Goal: Task Accomplishment & Management: Use online tool/utility

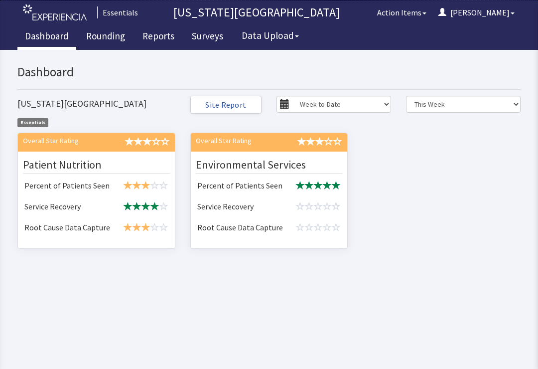
click at [120, 177] on td at bounding box center [145, 186] width 55 height 21
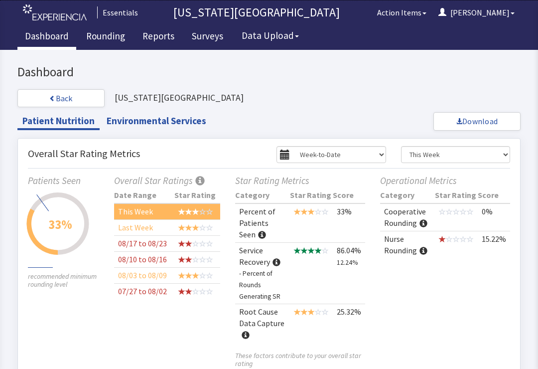
click at [107, 45] on link "Rounding" at bounding box center [106, 37] width 54 height 25
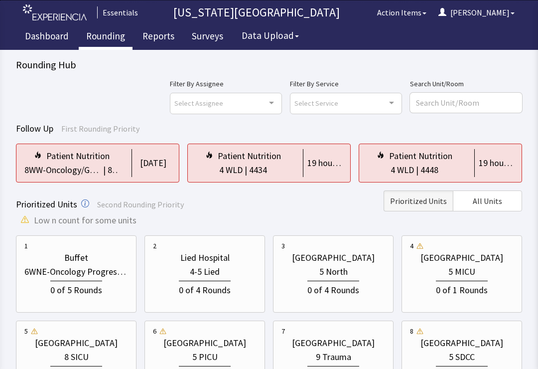
click at [286, 167] on div "4 WLD | 4434" at bounding box center [243, 170] width 95 height 14
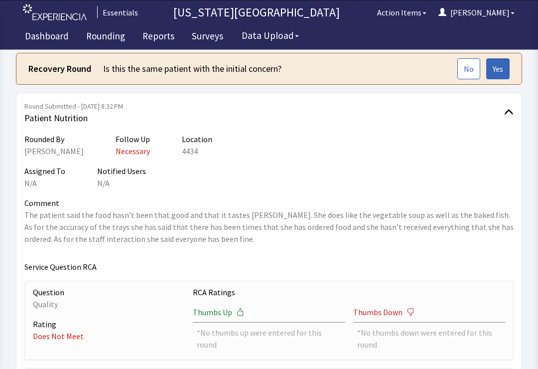
scroll to position [49, 0]
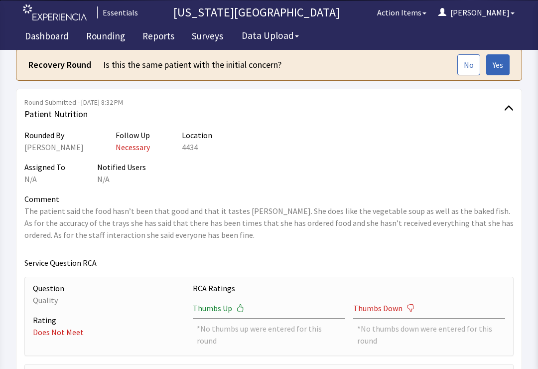
click at [507, 64] on button "Yes" at bounding box center [497, 64] width 23 height 21
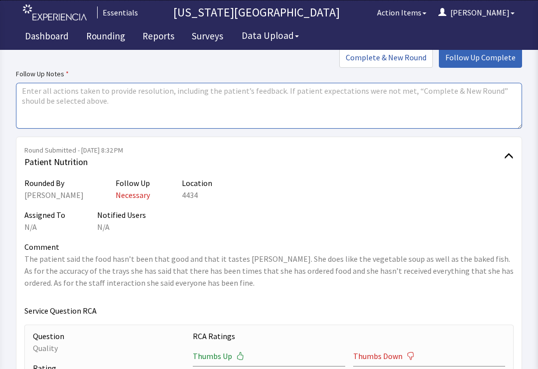
click at [287, 119] on textarea at bounding box center [269, 106] width 506 height 46
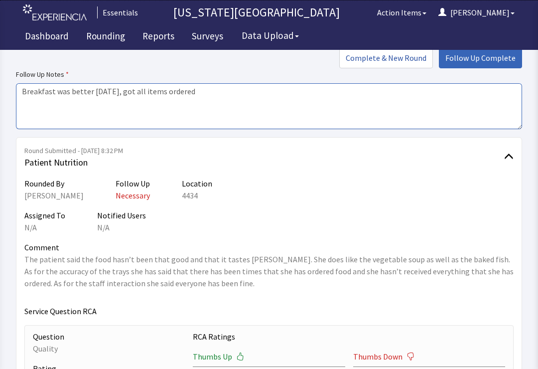
type textarea "Breakfast was better today, got all items ordered"
click at [481, 64] on button "Follow Up Complete" at bounding box center [480, 57] width 83 height 21
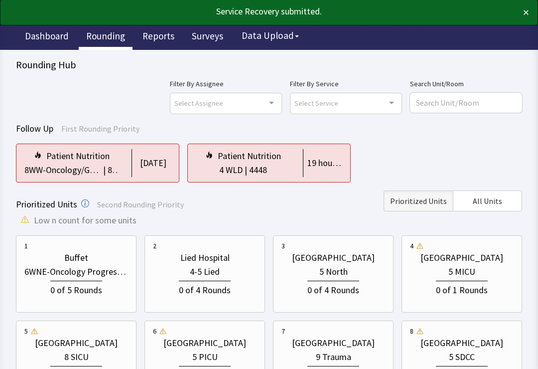
click at [273, 169] on div "4 WLD | 4448" at bounding box center [243, 170] width 95 height 14
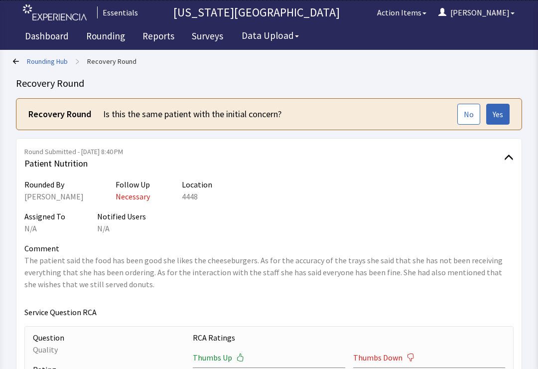
click at [502, 115] on span "Yes" at bounding box center [498, 114] width 10 height 12
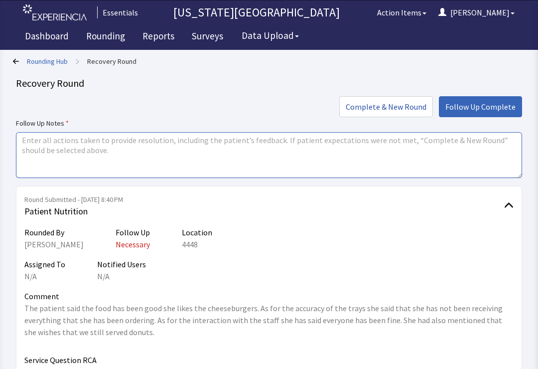
click at [369, 152] on textarea at bounding box center [269, 155] width 506 height 46
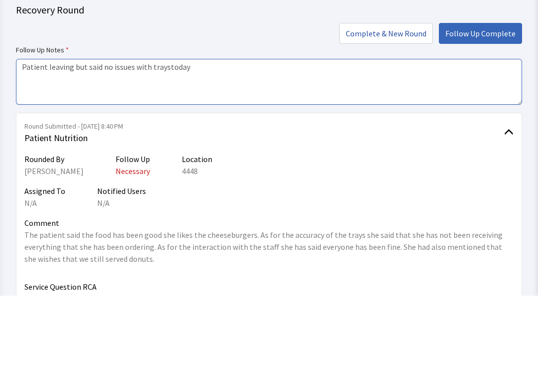
type textarea "Patient leaving but said no issues with traystoday"
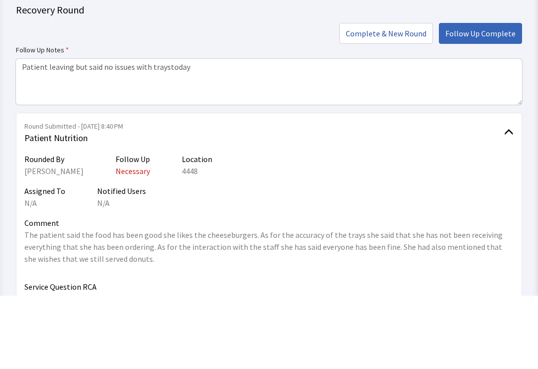
click at [477, 101] on span "Follow Up Complete" at bounding box center [480, 107] width 70 height 12
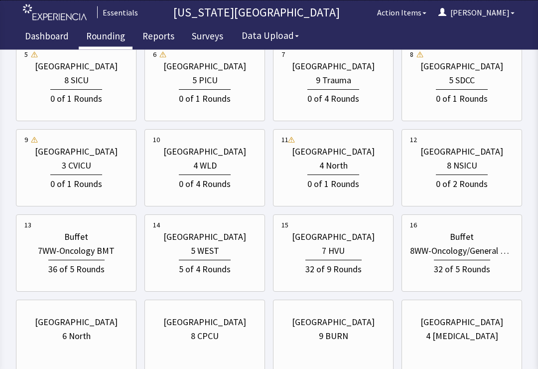
scroll to position [289, 0]
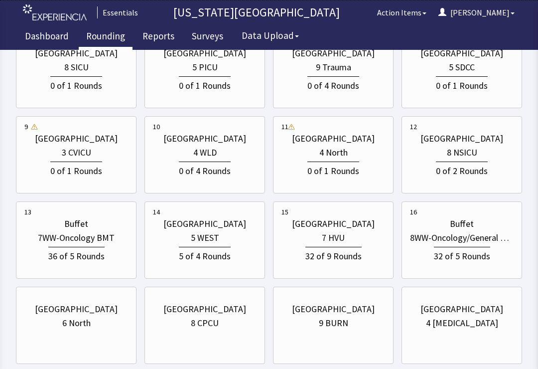
click at [227, 244] on div "5 WEST" at bounding box center [205, 238] width 104 height 14
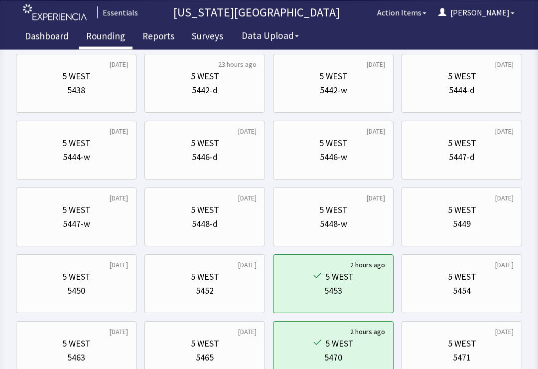
scroll to position [304, 0]
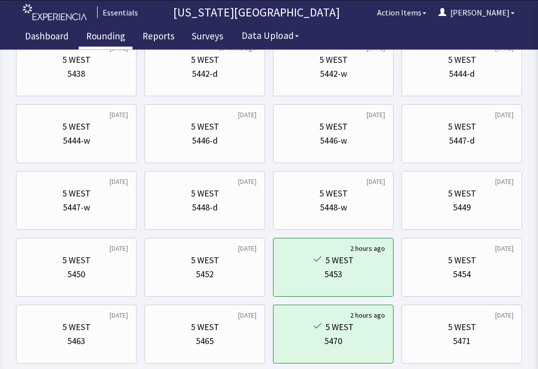
click at [456, 201] on div "5449" at bounding box center [462, 208] width 18 height 14
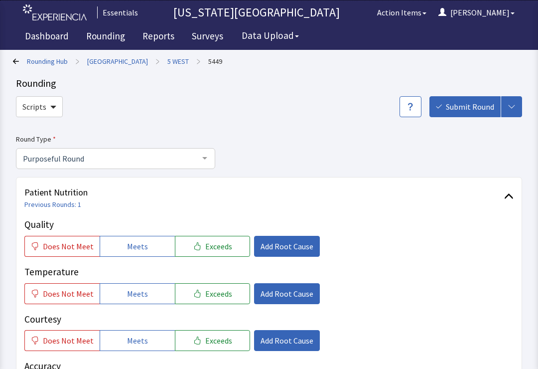
click at [173, 65] on link "5 WEST" at bounding box center [177, 61] width 21 height 10
click at [173, 61] on link "5 WEST" at bounding box center [177, 61] width 21 height 10
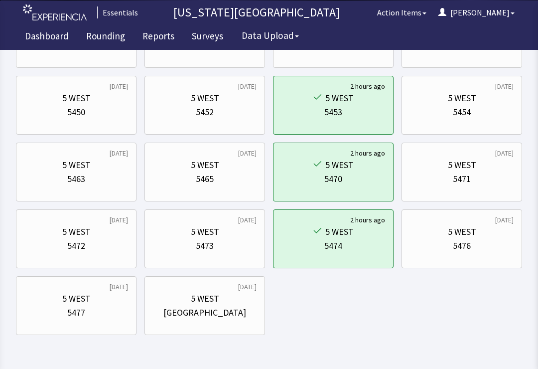
scroll to position [483, 0]
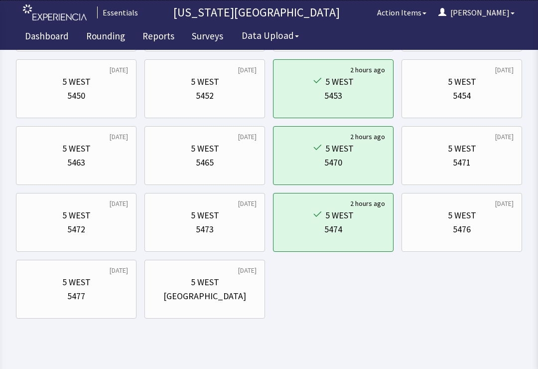
click at [483, 153] on div "5 WEST" at bounding box center [462, 148] width 104 height 14
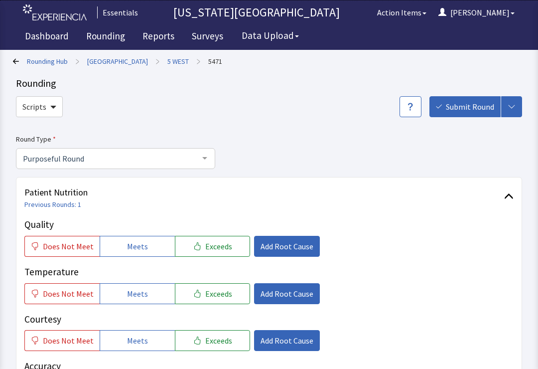
click at [176, 65] on link "5 WEST" at bounding box center [177, 61] width 21 height 10
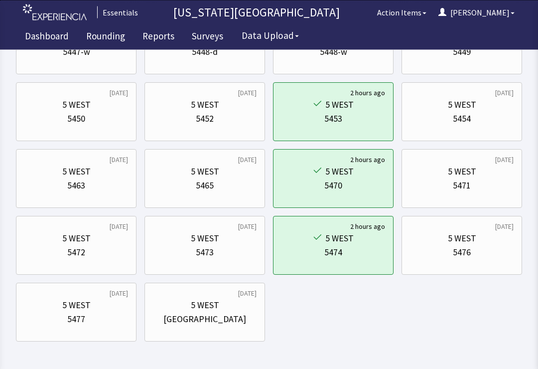
scroll to position [468, 0]
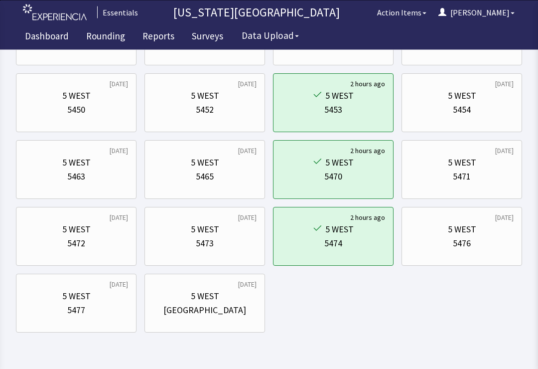
click at [93, 245] on div "5472" at bounding box center [76, 244] width 104 height 14
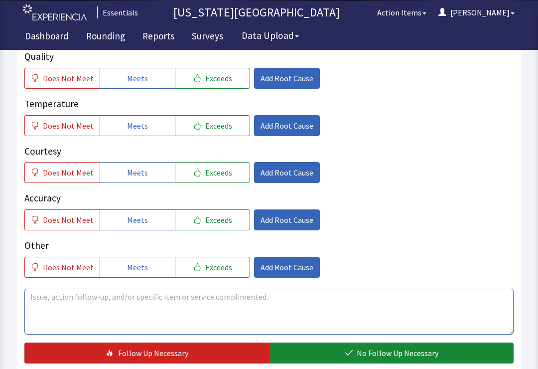
click at [314, 303] on textarea at bounding box center [268, 311] width 489 height 46
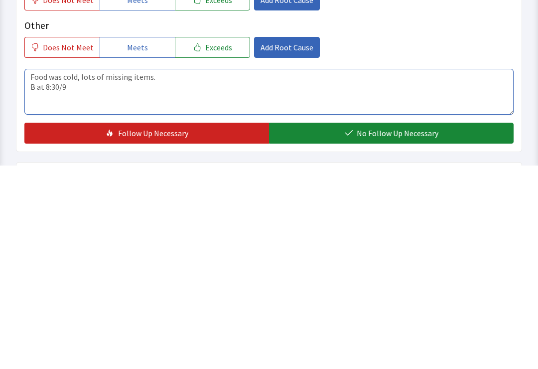
click at [41, 272] on textarea "Food was cold, lots of missing items. B at 8:30/9" at bounding box center [268, 295] width 489 height 46
click at [58, 272] on textarea "Food was cold, lots of missing items. B at 8:30/9" at bounding box center [268, 295] width 489 height 46
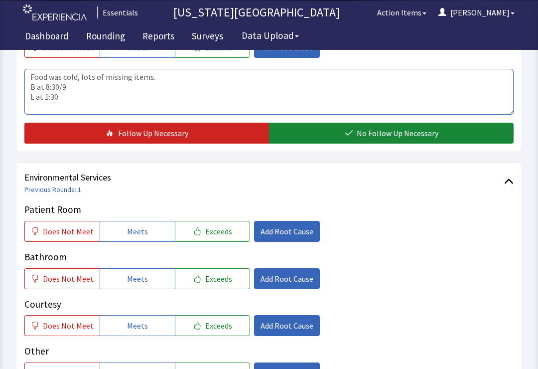
click at [102, 99] on textarea "Food was cold, lots of missing items. B at 8:30/9 L at 1:30" at bounding box center [268, 92] width 489 height 46
click at [117, 85] on textarea "Food was cold, lots of missing items. B at 8:30/9 L at 1:30 Sprite" at bounding box center [268, 92] width 489 height 46
click at [29, 76] on textarea "Food was cold, lots of missing items. B at 8:30/9 L at 1:30 Sprite" at bounding box center [268, 92] width 489 height 46
click at [198, 78] on textarea "Food was cold, lots of missing items. B at 8:30/9 L at 1:30 Sprite" at bounding box center [268, 92] width 489 height 46
click at [284, 76] on textarea "Food was cold, lots of missing items. Breakfast this morning was cold - eggs & …" at bounding box center [268, 92] width 489 height 46
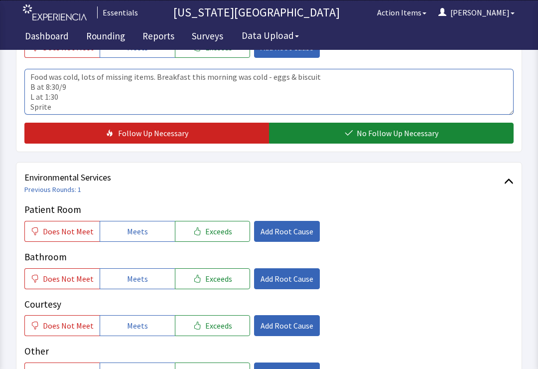
click at [281, 76] on textarea "Food was cold, lots of missing items. Breakfast this morning was cold - eggs & …" at bounding box center [268, 92] width 489 height 46
click at [279, 76] on textarea "Food was cold, lots of missing items. Breakfast this morning was cold - eggs & …" at bounding box center [268, 92] width 489 height 46
click at [285, 79] on textarea "Food was cold, lots of missing items. Breakfast this morning was cold - eggs & …" at bounding box center [268, 92] width 489 height 46
click at [283, 78] on textarea "Food was cold, lots of missing items. Breakfast this morning was cold - eggs & …" at bounding box center [268, 92] width 489 height 46
click at [286, 74] on textarea "Food was cold, lots of missing items. Breakfast this morning was cold - eggs & …" at bounding box center [268, 92] width 489 height 46
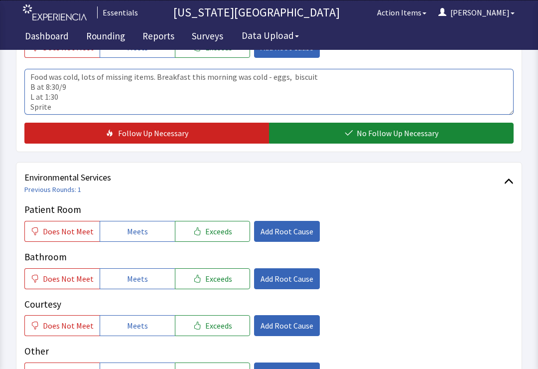
click at [360, 76] on textarea "Food was cold, lots of missing items. Breakfast this morning was cold - eggs, b…" at bounding box center [268, 92] width 489 height 46
click at [61, 78] on textarea "Food was cold, lots of missing items. Breakfast this morning was cold - eggs, b…" at bounding box center [268, 92] width 489 height 46
click at [61, 73] on textarea "Food was cold, lots of missing items. Breakfast this morning was cold - eggs, b…" at bounding box center [268, 92] width 489 height 46
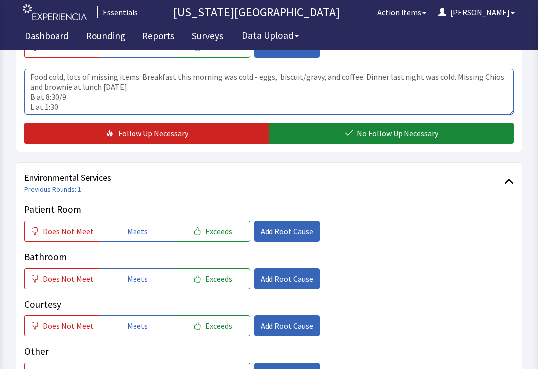
click at [387, 98] on textarea "Food cold, lots of missing items. Breakfast this morning was cold - eggs, biscu…" at bounding box center [268, 92] width 489 height 46
click at [361, 77] on textarea "Food cold, lots of missing items. Breakfast this morning was cold - eggs, biscu…" at bounding box center [268, 92] width 489 height 46
click at [436, 76] on textarea "Food cold, lots of missing items. Breakfast this morning was cold - eggs, biscu…" at bounding box center [268, 92] width 489 height 46
click at [444, 73] on textarea "Food cold, lots of missing items. Breakfast this morning was cold - eggs, biscu…" at bounding box center [268, 92] width 489 height 46
click at [115, 86] on textarea "Food cold, lots of missing items. Breakfast this morning was cold - eggs, biscu…" at bounding box center [268, 92] width 489 height 46
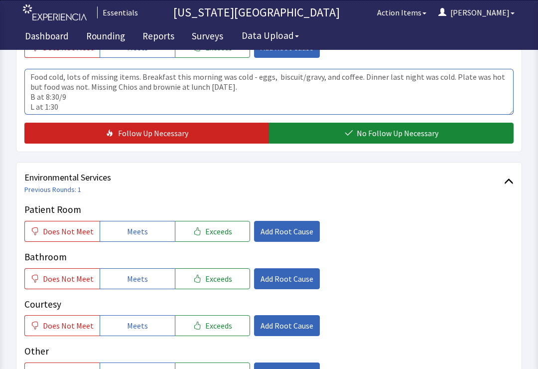
click at [112, 85] on textarea "Food cold, lots of missing items. Breakfast this morning was cold - eggs, biscu…" at bounding box center [268, 92] width 489 height 46
click at [242, 91] on textarea "Food cold, lots of missing items. Breakfast this morning was cold - eggs, biscu…" at bounding box center [268, 92] width 489 height 46
click at [32, 96] on textarea "Food cold, lots of missing items. Breakfast this morning was cold - eggs, biscu…" at bounding box center [268, 92] width 489 height 46
click at [33, 96] on textarea "Food cold, lots of missing items. Breakfast this morning was cold - eggs, biscu…" at bounding box center [268, 92] width 489 height 46
click at [264, 99] on textarea "Food cold, lots of missing items. Breakfast this morning was cold - eggs, biscu…" at bounding box center [268, 92] width 489 height 46
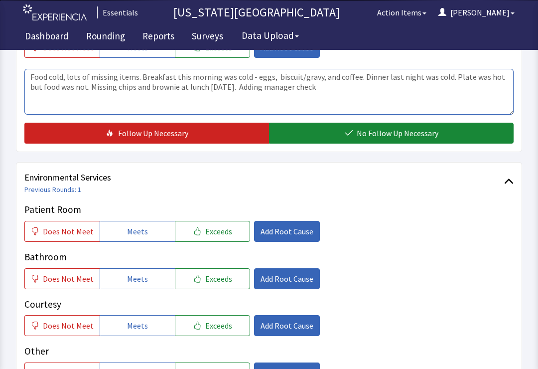
type textarea "Food cold, lots of missing items. Breakfast this morning was cold - eggs, biscu…"
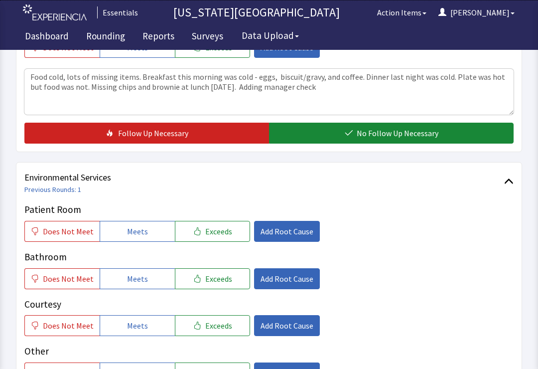
click at [179, 129] on span "Follow Up Necessary" at bounding box center [153, 133] width 70 height 12
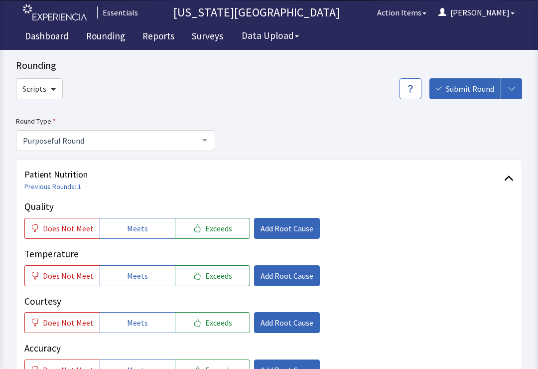
scroll to position [0, 0]
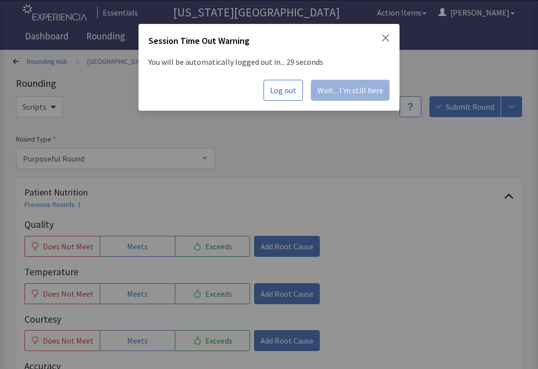
click at [511, 100] on div "Session Time Out Warning You will be automatically logged out in... 29 seconds …" at bounding box center [269, 184] width 538 height 369
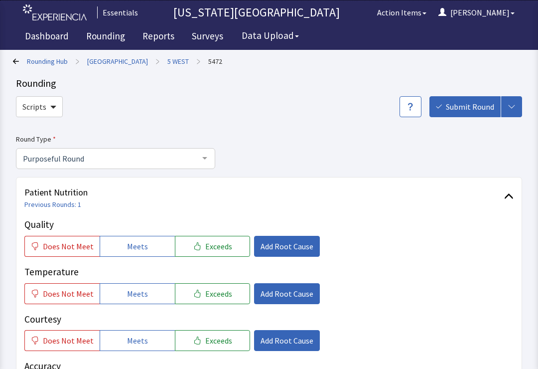
click at [474, 108] on span "Submit Round" at bounding box center [470, 107] width 48 height 12
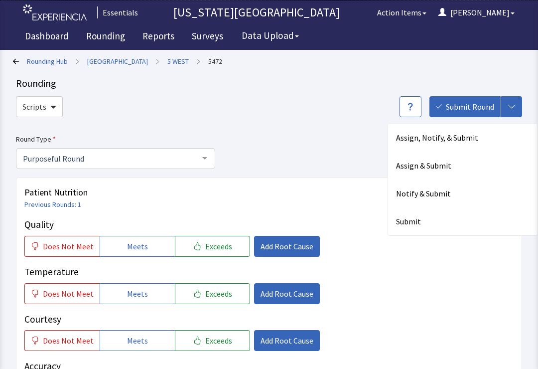
click at [448, 196] on div "Notify & Submit" at bounding box center [462, 193] width 149 height 28
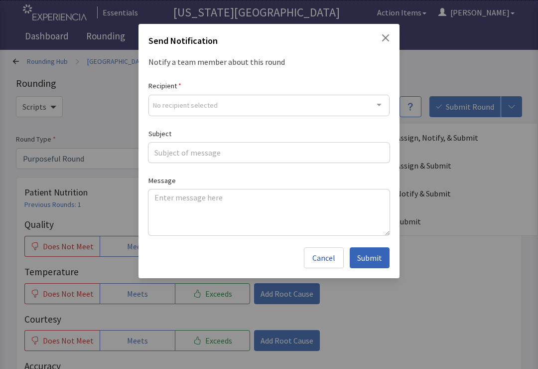
click at [377, 112] on div at bounding box center [379, 104] width 20 height 19
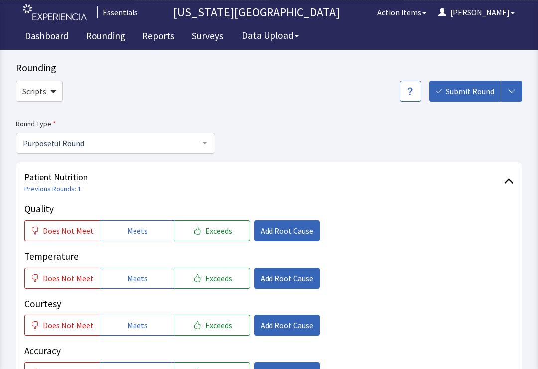
scroll to position [16, 0]
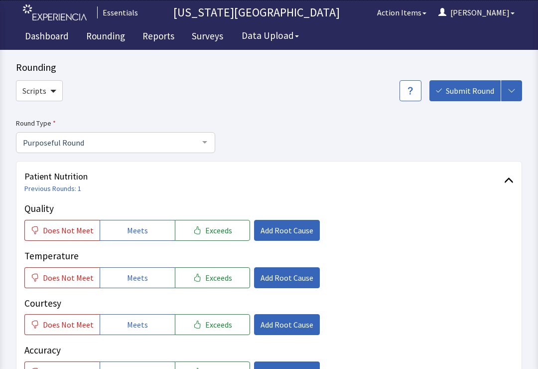
click at [509, 107] on div "Scripts Submit Round Assign, Notify, & Submit Assign & Submit Notify & Submit S…" at bounding box center [269, 93] width 506 height 27
click at [509, 100] on button "button" at bounding box center [511, 90] width 21 height 21
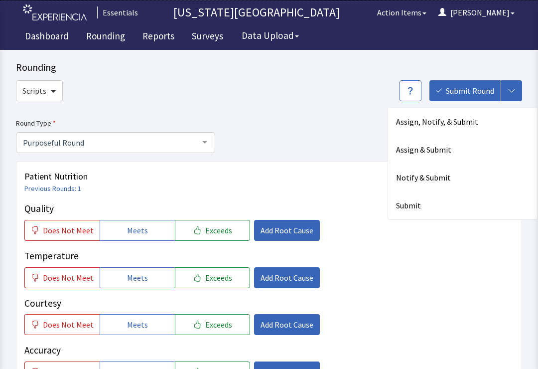
click at [440, 179] on div "Notify & Submit" at bounding box center [462, 177] width 149 height 28
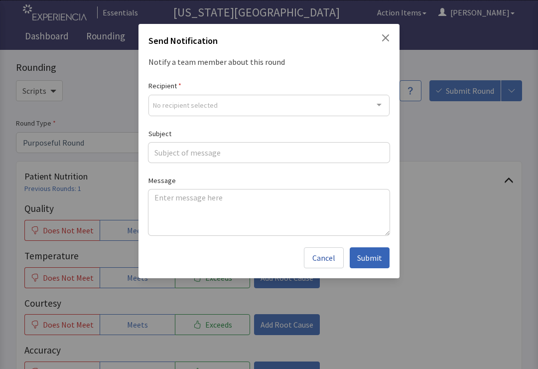
click at [375, 113] on div at bounding box center [379, 104] width 20 height 19
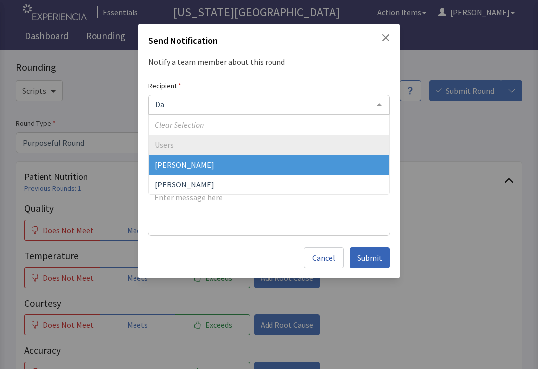
type input "Dan"
click at [245, 167] on span "Daniel Bennett" at bounding box center [269, 164] width 240 height 20
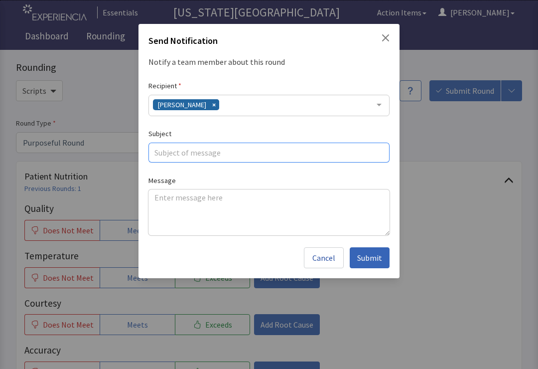
click at [268, 154] on input "text" at bounding box center [268, 152] width 241 height 20
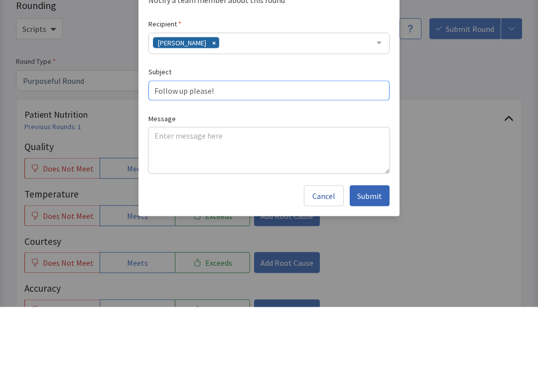
type input "Follow up please!"
click at [326, 189] on textarea at bounding box center [268, 212] width 241 height 46
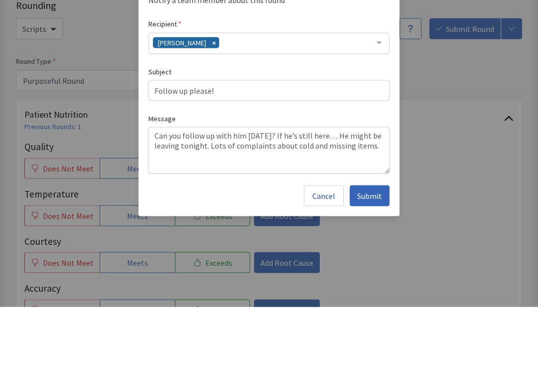
scroll to position [78, 0]
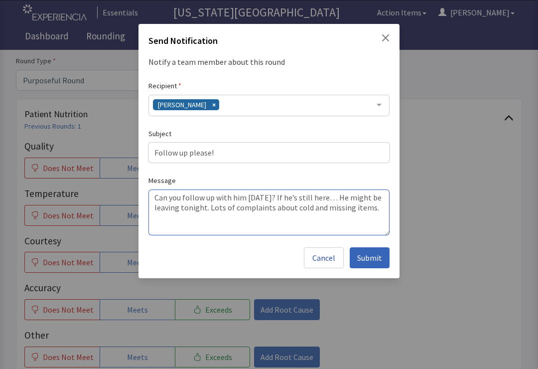
type textarea "Can you follow up with him tomorrow? If he’s still here… He might be leaving to…"
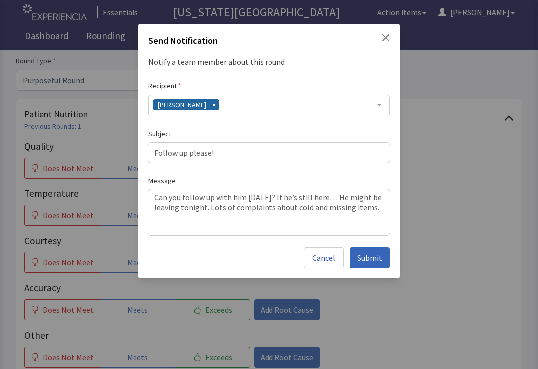
click at [359, 262] on span "Submit" at bounding box center [369, 258] width 25 height 12
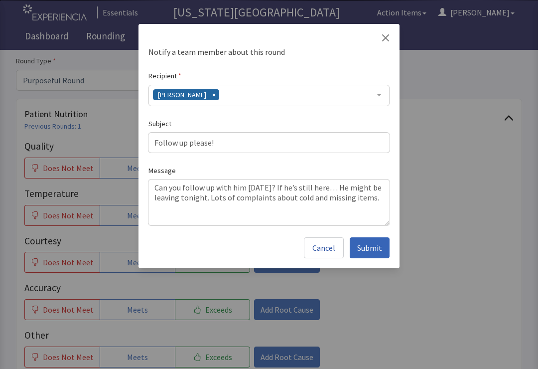
scroll to position [16, 0]
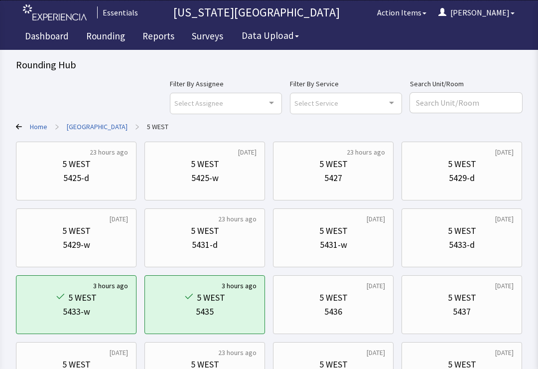
click at [432, 19] on button "Action Items" at bounding box center [401, 12] width 61 height 20
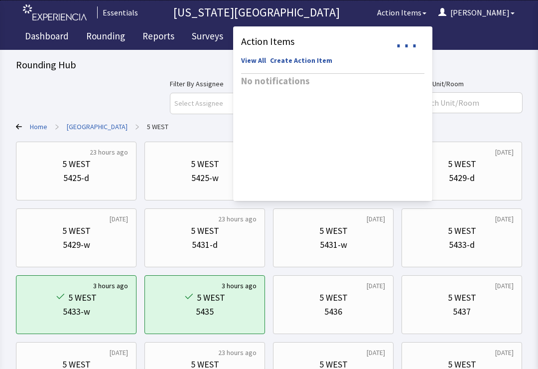
click at [266, 65] on link "View All" at bounding box center [253, 60] width 25 height 10
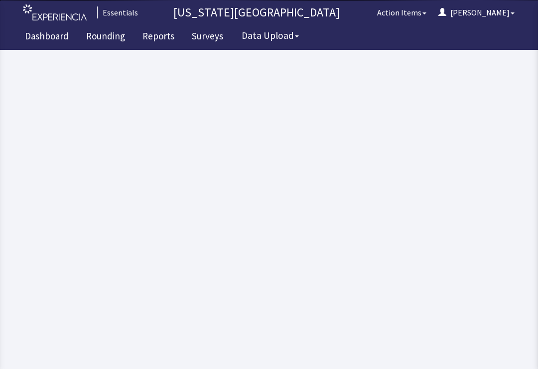
select select "all"
select select
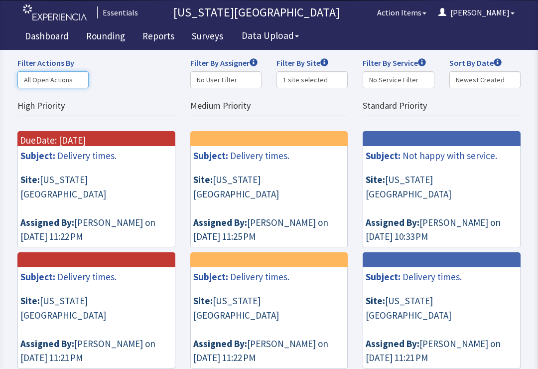
click at [53, 76] on select "Actions Assigned to Me Actions I’ve Assigned to Others All Open Actions Closed …" at bounding box center [52, 79] width 71 height 17
select select "by"
click at [72, 77] on select "Actions Assigned to Me Actions I’ve Assigned to Others All Open Actions Closed …" at bounding box center [52, 79] width 71 height 17
click at [432, 15] on button "Action Items" at bounding box center [401, 12] width 61 height 20
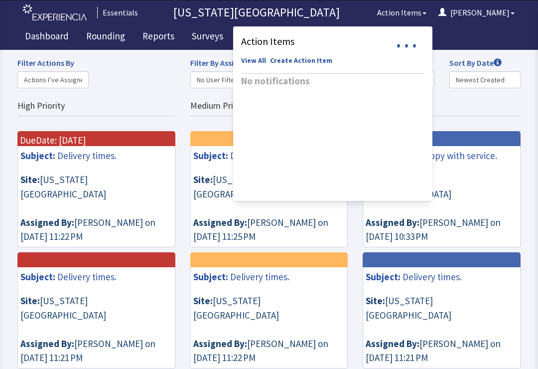
click at [419, 46] on span "⋯" at bounding box center [407, 45] width 24 height 12
click at [493, 111] on span "Standard Priority" at bounding box center [442, 111] width 158 height 20
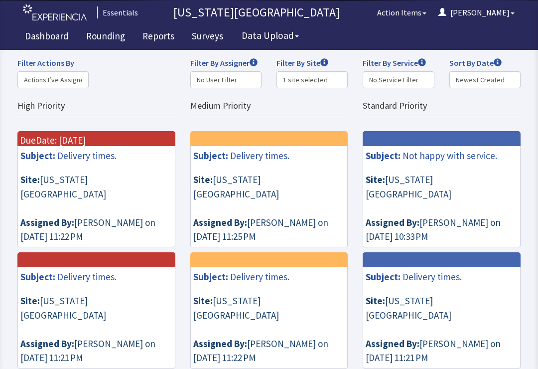
click at [105, 33] on link "Rounding" at bounding box center [106, 37] width 54 height 25
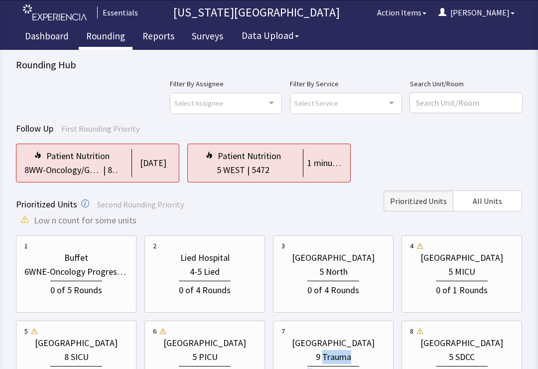
click at [328, 365] on div "0 of 4 Rounds" at bounding box center [333, 373] width 104 height 18
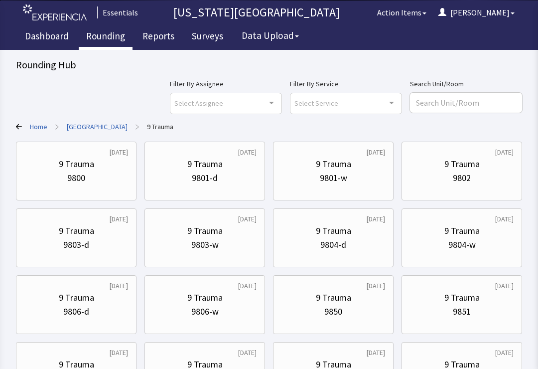
click at [35, 130] on link "Home" at bounding box center [38, 127] width 17 height 10
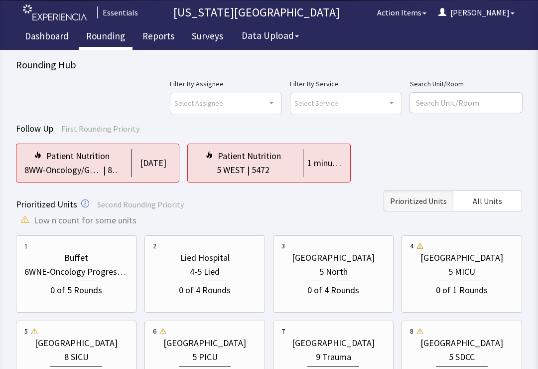
click at [500, 206] on span "All Units" at bounding box center [487, 201] width 29 height 12
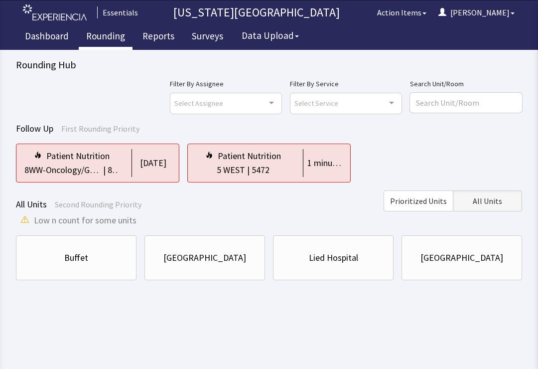
click at [81, 252] on div "Buffet" at bounding box center [76, 258] width 24 height 14
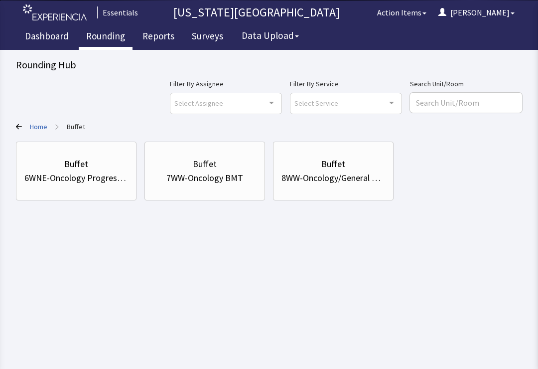
click at [83, 182] on div "6WNE-Oncology Progressive/ICU" at bounding box center [76, 178] width 104 height 14
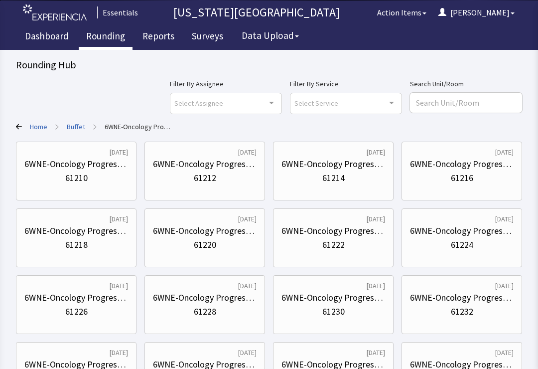
click at [340, 182] on div "61214" at bounding box center [333, 178] width 22 height 14
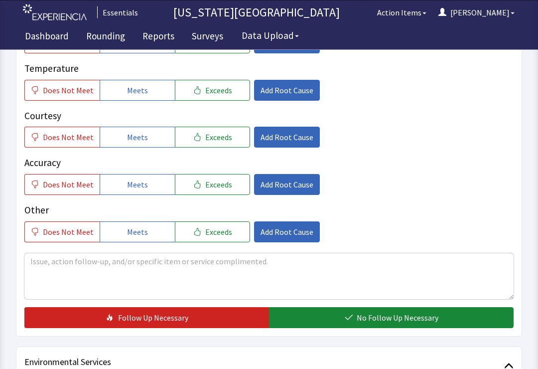
scroll to position [200, 0]
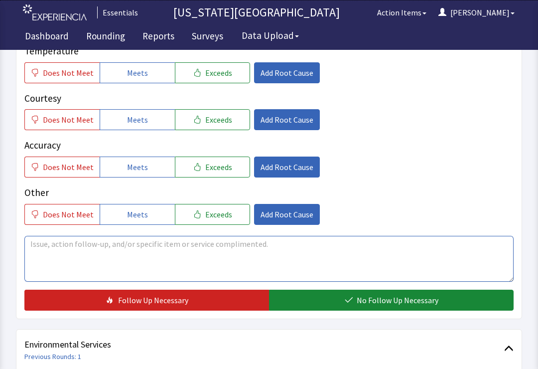
click at [194, 251] on textarea at bounding box center [268, 259] width 489 height 46
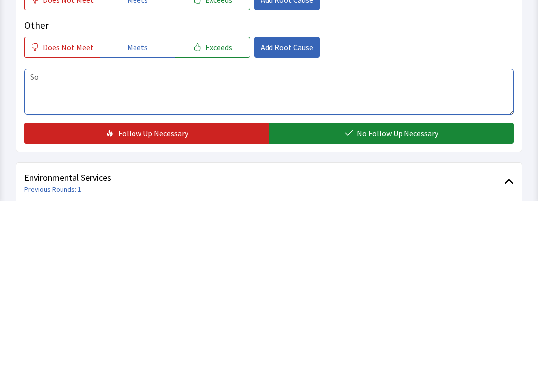
type textarea "S"
type textarea "A"
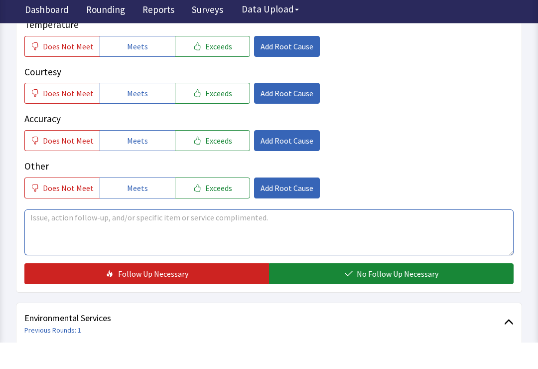
scroll to position [173, 0]
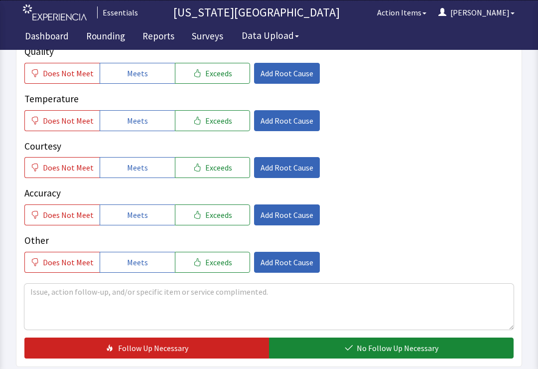
click at [138, 77] on span "Meets" at bounding box center [137, 73] width 21 height 12
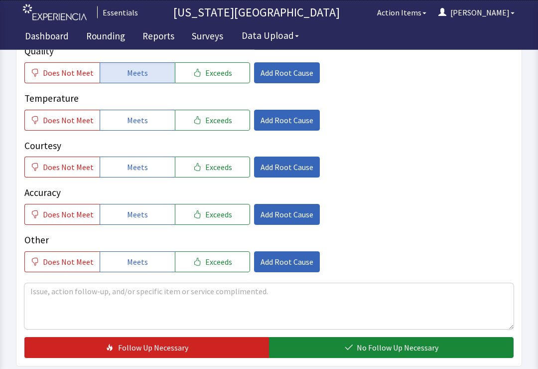
click at [145, 113] on button "Meets" at bounding box center [137, 120] width 75 height 21
click at [141, 175] on button "Meets" at bounding box center [137, 166] width 75 height 21
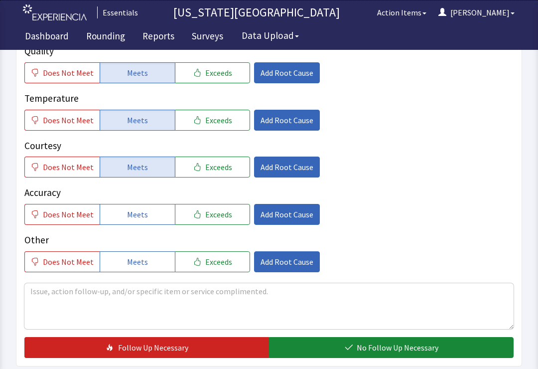
click at [144, 213] on button "Meets" at bounding box center [137, 214] width 75 height 21
click at [405, 346] on span "No Follow Up Necessary" at bounding box center [398, 347] width 82 height 12
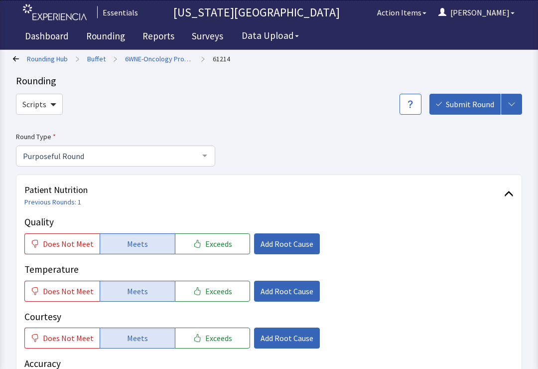
scroll to position [0, 0]
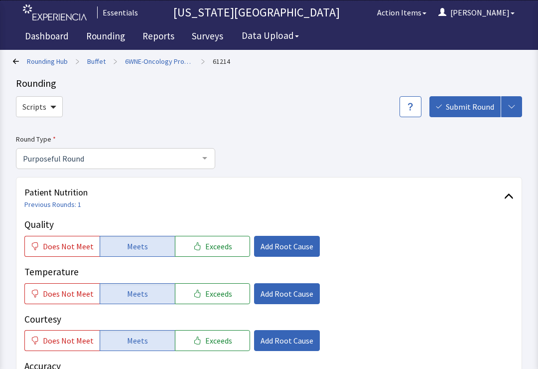
click at [469, 113] on button "Submit Round" at bounding box center [464, 106] width 71 height 21
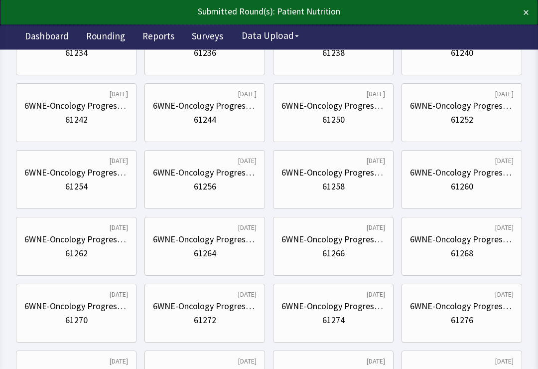
scroll to position [325, 0]
click at [339, 122] on div "61250" at bounding box center [333, 120] width 22 height 14
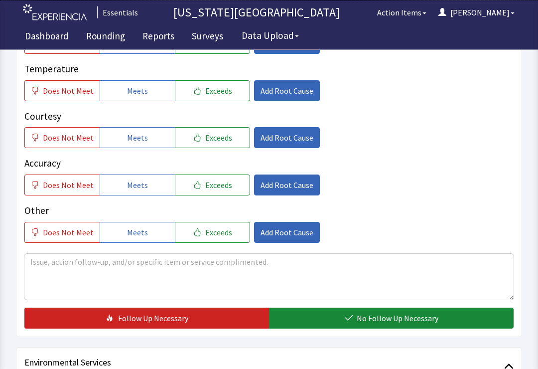
scroll to position [200, 0]
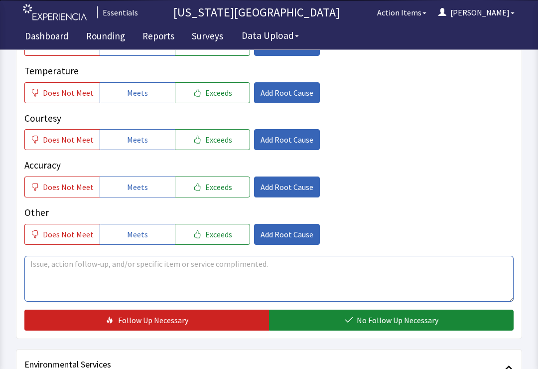
click at [257, 279] on textarea at bounding box center [268, 279] width 489 height 46
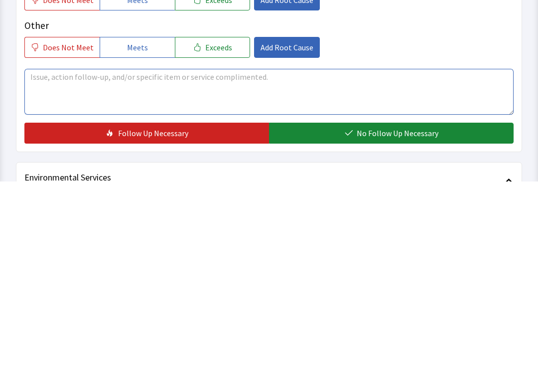
click at [175, 256] on textarea at bounding box center [268, 279] width 489 height 46
type textarea "M"
click at [179, 256] on textarea "Grilled Chz" at bounding box center [268, 279] width 489 height 46
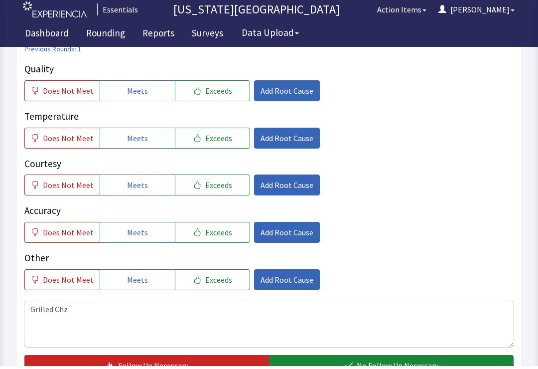
click at [133, 95] on span "Meets" at bounding box center [137, 94] width 21 height 12
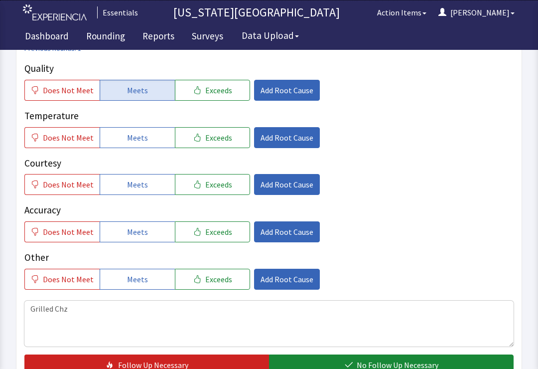
click at [132, 141] on span "Meets" at bounding box center [137, 138] width 21 height 12
click at [136, 179] on span "Meets" at bounding box center [137, 184] width 21 height 12
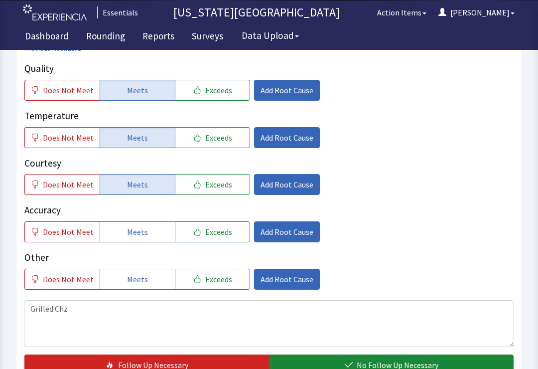
click at [144, 230] on button "Meets" at bounding box center [137, 231] width 75 height 21
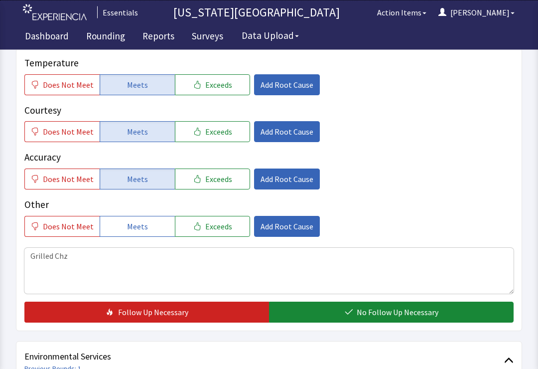
scroll to position [210, 0]
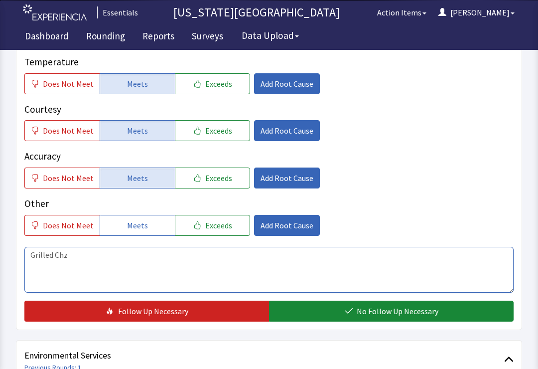
click at [303, 275] on textarea "Grilled Chz" at bounding box center [268, 270] width 489 height 46
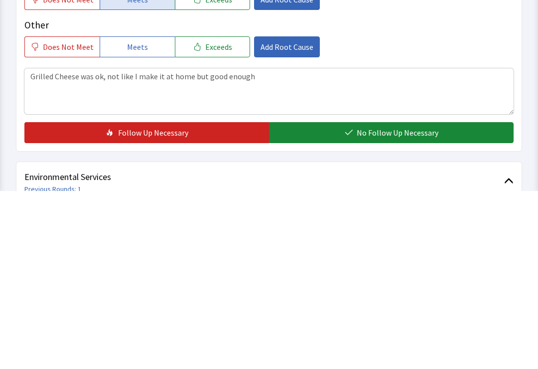
click at [422, 300] on button "No Follow Up Necessary" at bounding box center [391, 310] width 245 height 21
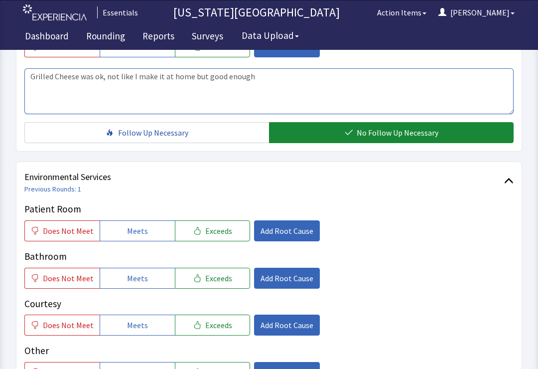
click at [401, 94] on textarea "Grilled Cheese was ok, not like I make it at home but good enough" at bounding box center [268, 91] width 489 height 46
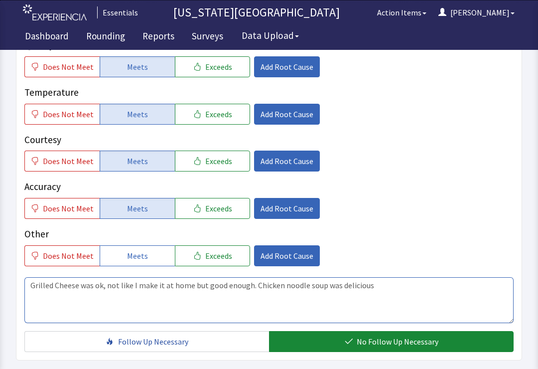
scroll to position [169, 0]
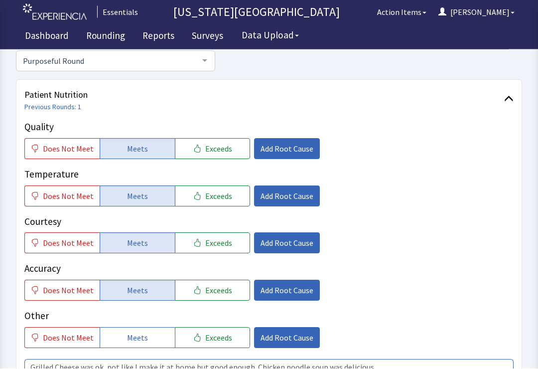
type textarea "Grilled Cheese was ok, not like I make it at home but good enough. Chicken nood…"
click at [281, 143] on span "Add Root Cause" at bounding box center [287, 149] width 53 height 12
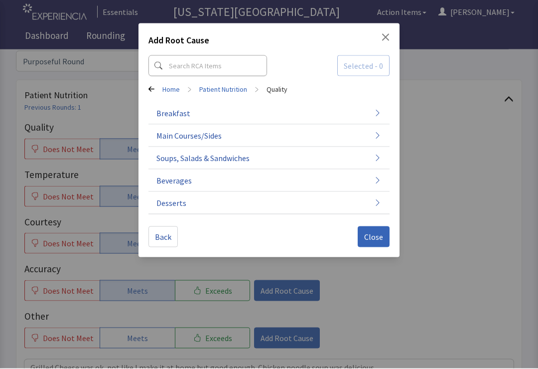
scroll to position [98, 0]
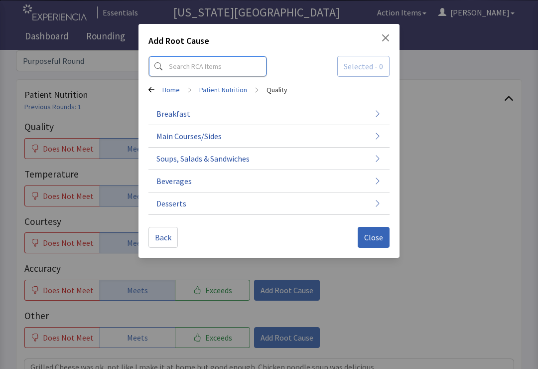
click at [211, 72] on input at bounding box center [207, 66] width 119 height 21
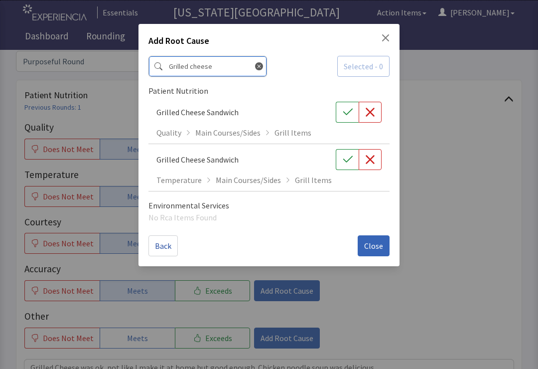
type input "Grilled cheese"
click at [368, 112] on icon "button" at bounding box center [370, 112] width 10 height 10
click at [255, 67] on icon at bounding box center [259, 66] width 8 height 8
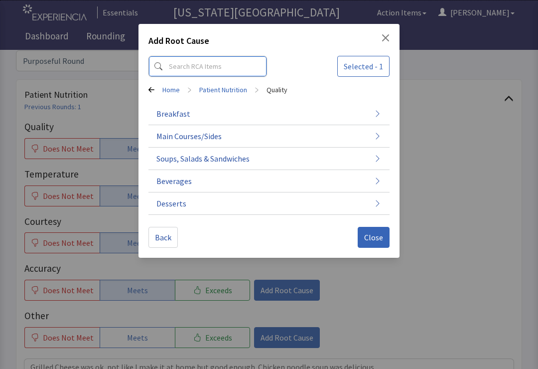
click at [191, 72] on input at bounding box center [207, 66] width 119 height 21
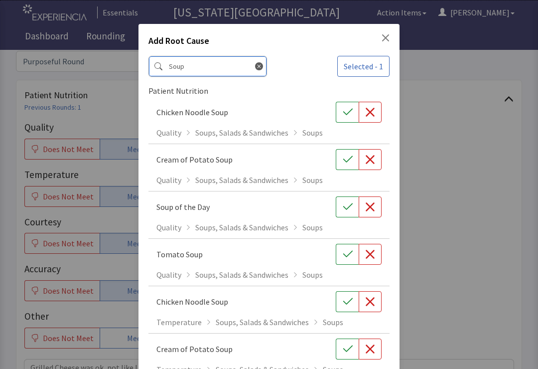
type input "Soup"
click at [376, 113] on button "button" at bounding box center [370, 112] width 23 height 21
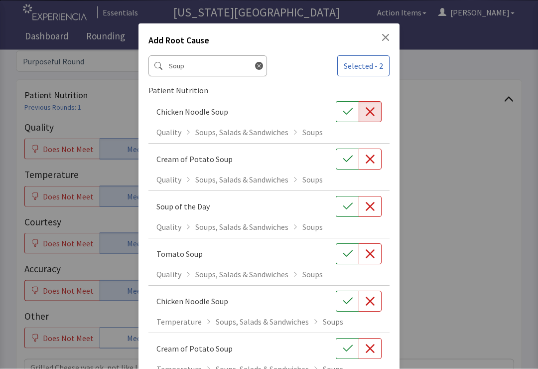
click at [347, 109] on icon "button" at bounding box center [348, 112] width 10 height 10
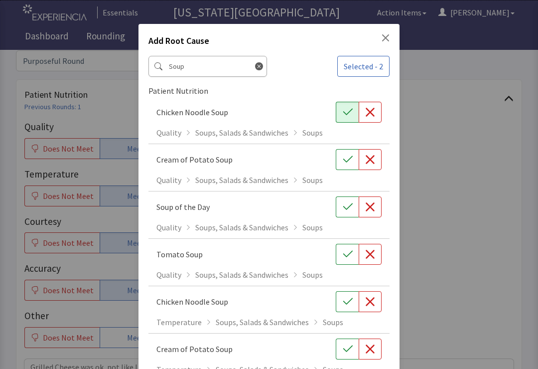
click at [383, 37] on icon "Close" at bounding box center [386, 38] width 8 height 8
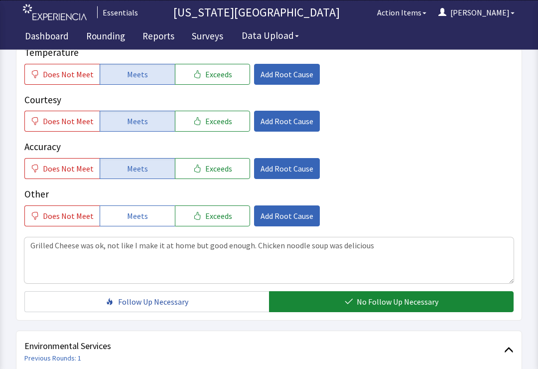
click at [417, 295] on button "No Follow Up Necessary" at bounding box center [391, 301] width 245 height 21
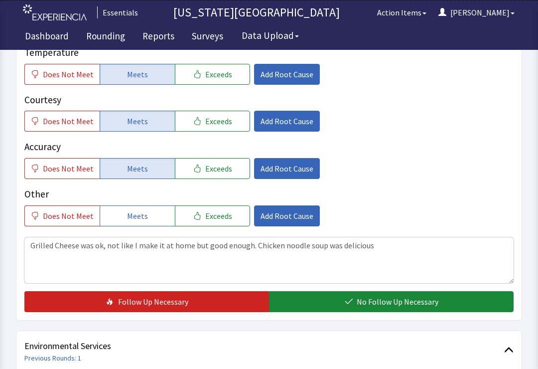
click at [418, 299] on span "No Follow Up Necessary" at bounding box center [398, 301] width 82 height 12
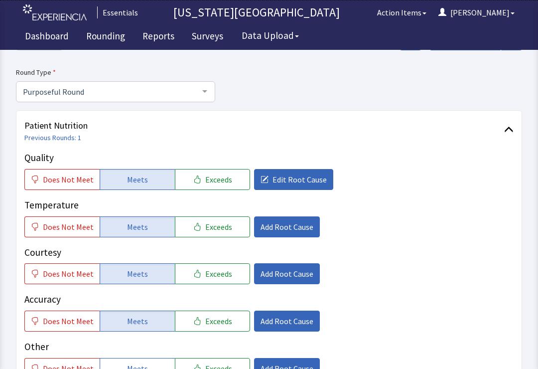
scroll to position [0, 0]
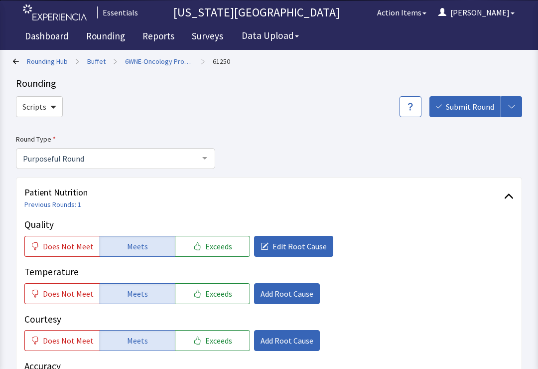
click at [473, 106] on span "Submit Round" at bounding box center [470, 107] width 48 height 12
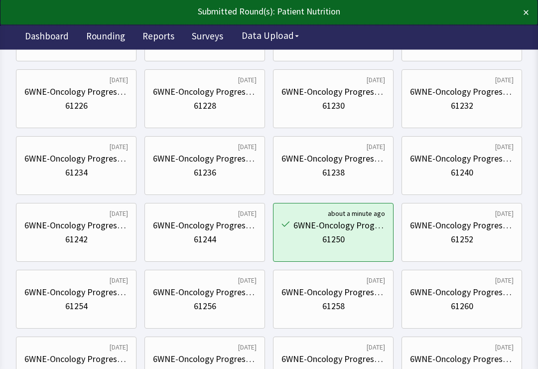
scroll to position [237, 0]
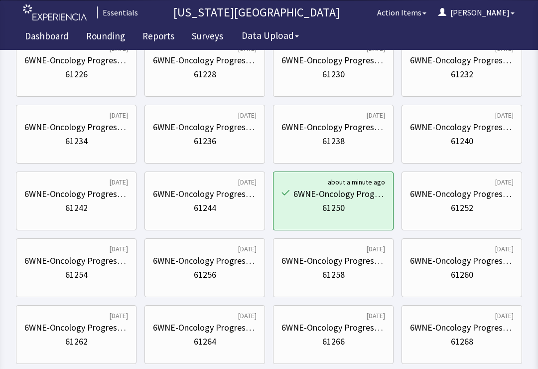
click at [483, 208] on div "61252" at bounding box center [462, 208] width 104 height 14
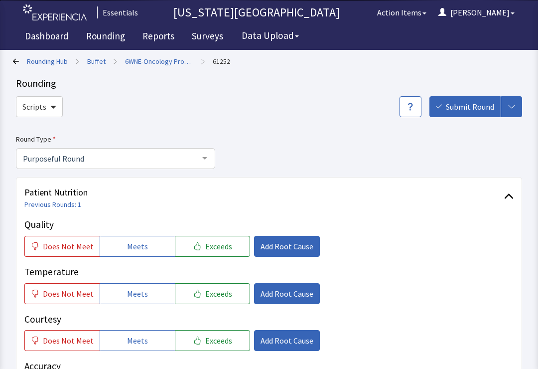
click at [145, 253] on button "Meets" at bounding box center [137, 246] width 75 height 21
click at [143, 295] on button "Meets" at bounding box center [137, 293] width 75 height 21
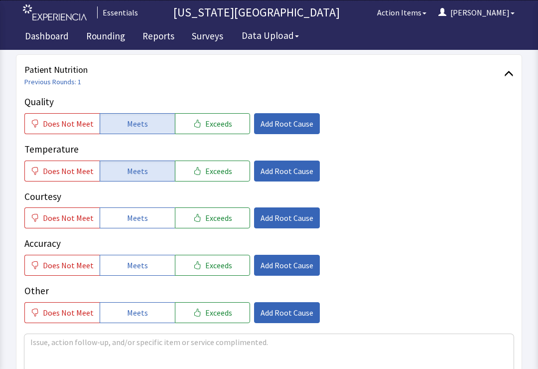
click at [156, 220] on button "Meets" at bounding box center [137, 217] width 75 height 21
click at [140, 255] on button "Meets" at bounding box center [137, 265] width 75 height 21
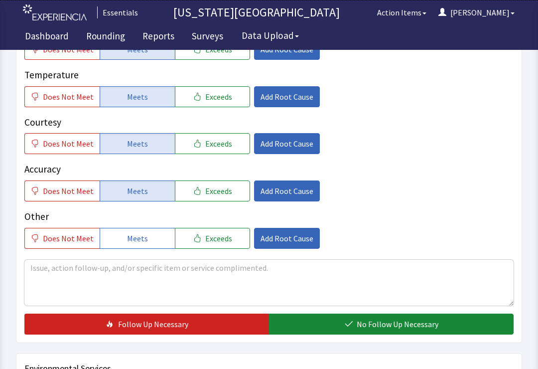
click at [389, 326] on span "No Follow Up Necessary" at bounding box center [398, 324] width 82 height 12
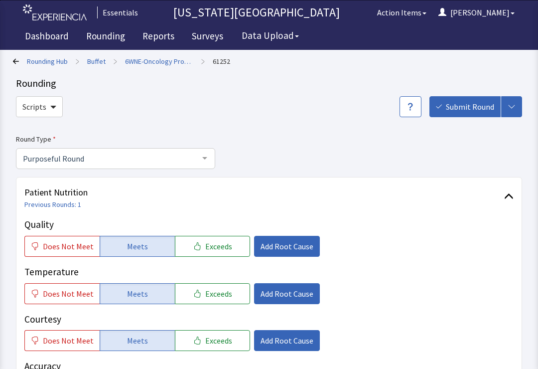
click at [461, 111] on span "Submit Round" at bounding box center [470, 107] width 48 height 12
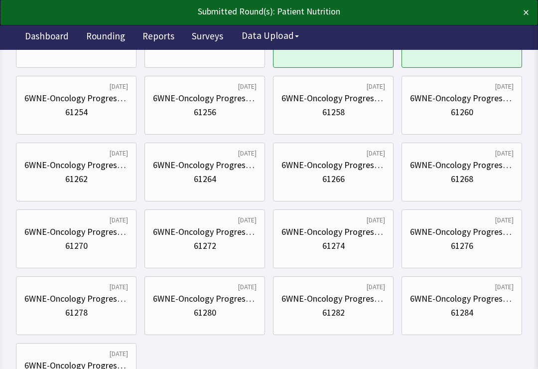
scroll to position [398, 0]
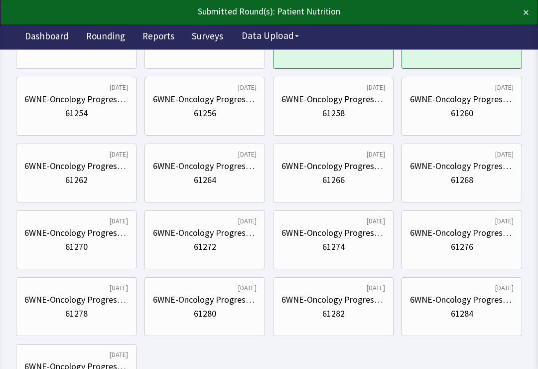
click at [85, 180] on div "61262" at bounding box center [76, 180] width 22 height 14
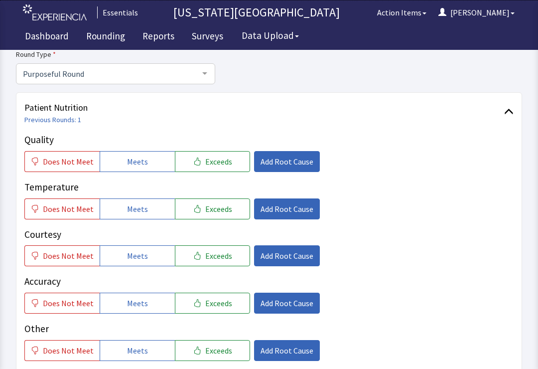
scroll to position [158, 0]
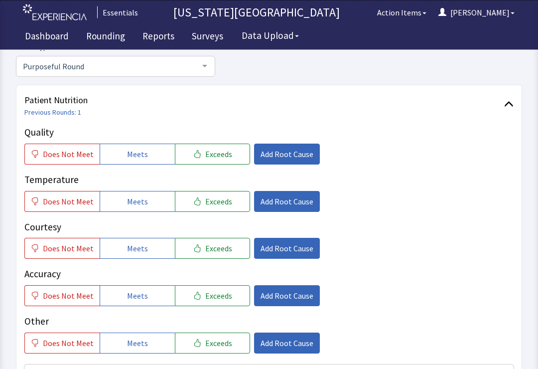
click at [151, 153] on button "Meets" at bounding box center [137, 154] width 75 height 21
click at [139, 208] on button "Meets" at bounding box center [137, 201] width 75 height 21
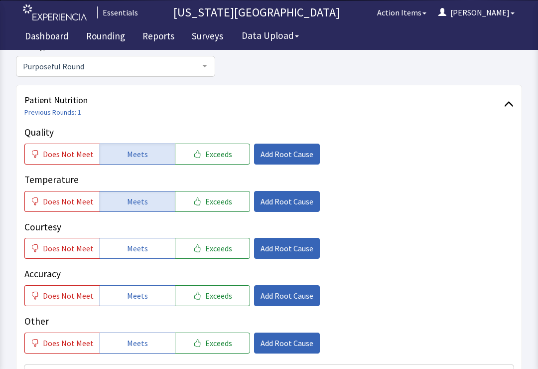
click at [146, 247] on button "Meets" at bounding box center [137, 248] width 75 height 21
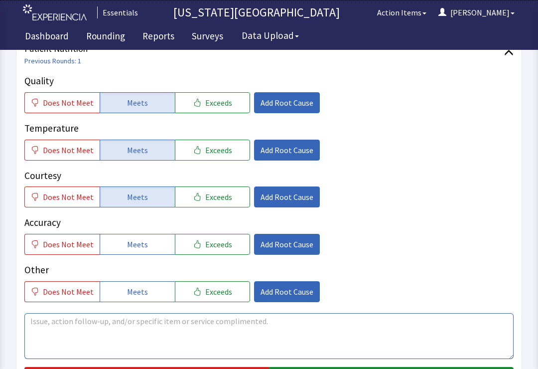
click at [310, 326] on textarea at bounding box center [268, 336] width 489 height 46
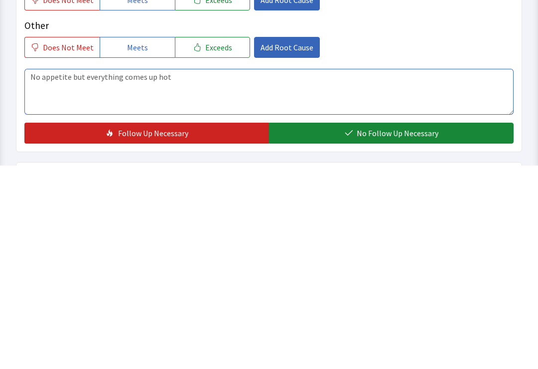
type textarea "No appetite but everything comes up hot"
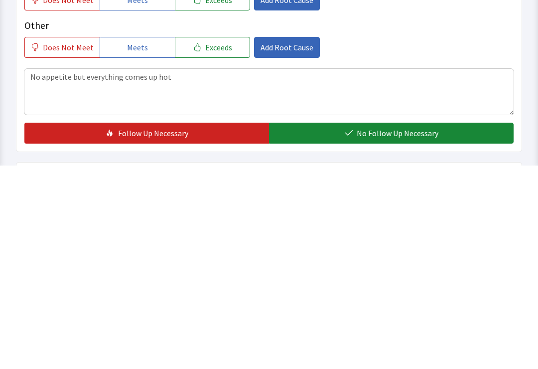
click at [388, 330] on span "No Follow Up Necessary" at bounding box center [398, 336] width 82 height 12
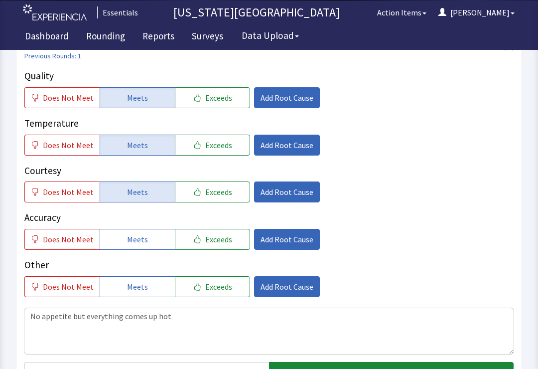
scroll to position [0, 0]
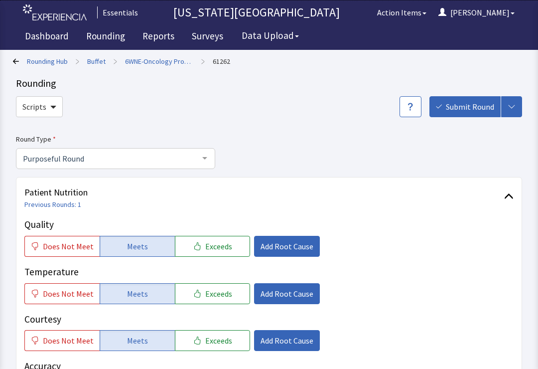
click at [463, 111] on span "Submit Round" at bounding box center [470, 107] width 48 height 12
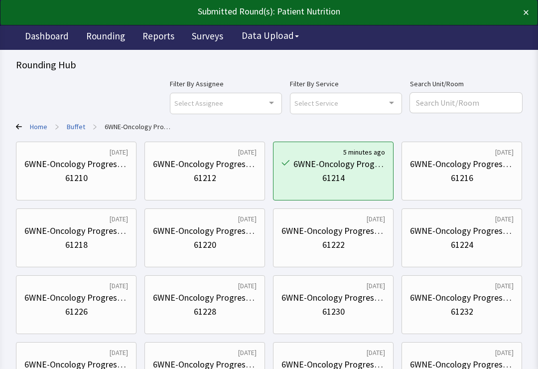
click at [106, 39] on link "Rounding" at bounding box center [106, 37] width 54 height 25
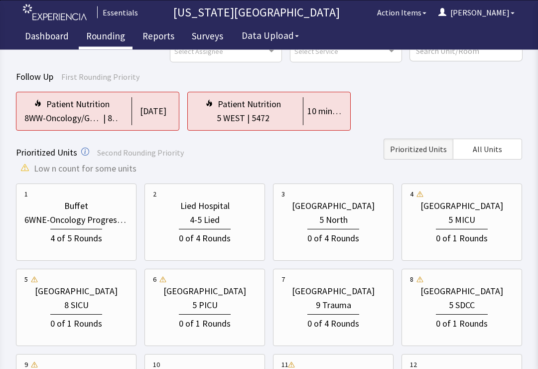
scroll to position [53, 0]
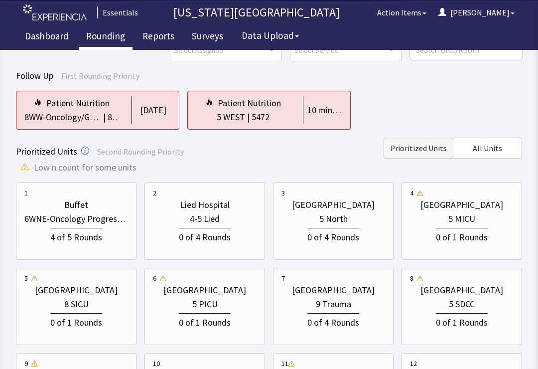
click at [92, 238] on div "4 of 5 Rounds" at bounding box center [76, 236] width 52 height 16
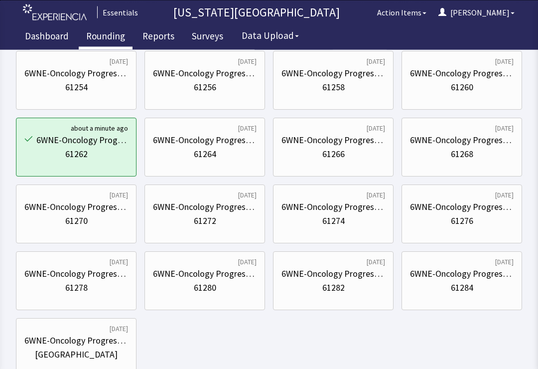
scroll to position [448, 0]
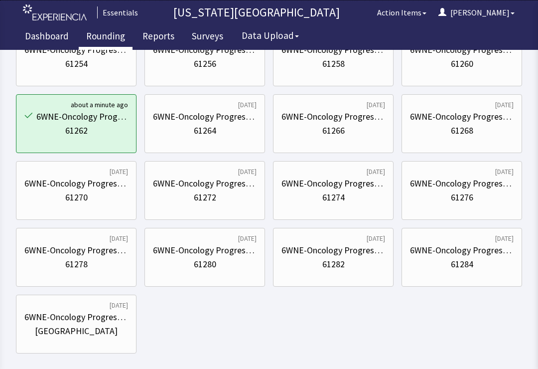
click at [475, 268] on div "61284" at bounding box center [462, 264] width 104 height 14
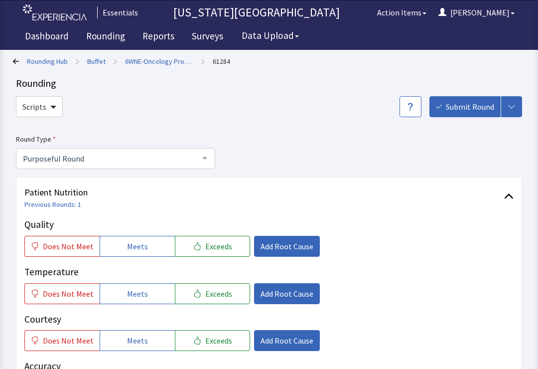
click at [150, 245] on button "Meets" at bounding box center [137, 246] width 75 height 21
click at [152, 295] on button "Meets" at bounding box center [137, 293] width 75 height 21
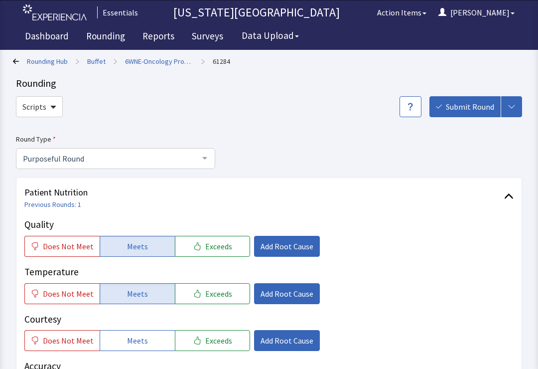
click at [144, 343] on button "Meets" at bounding box center [137, 340] width 75 height 21
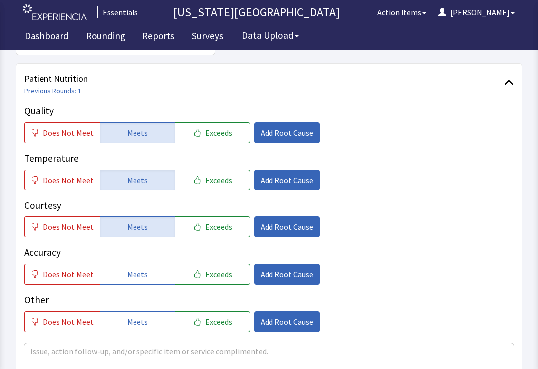
scroll to position [114, 0]
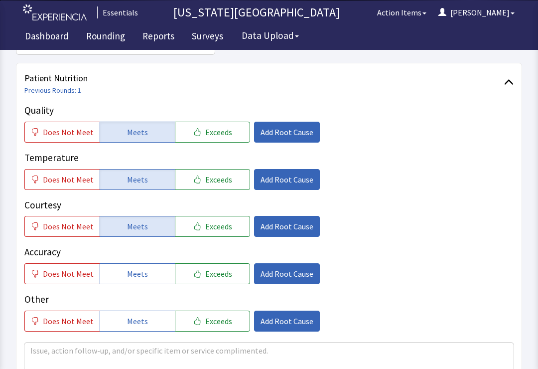
click at [147, 275] on button "Meets" at bounding box center [137, 273] width 75 height 21
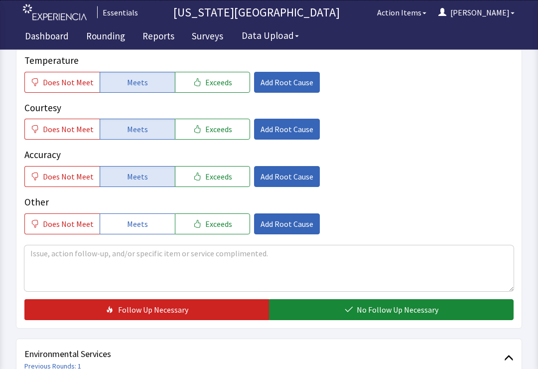
scroll to position [209, 0]
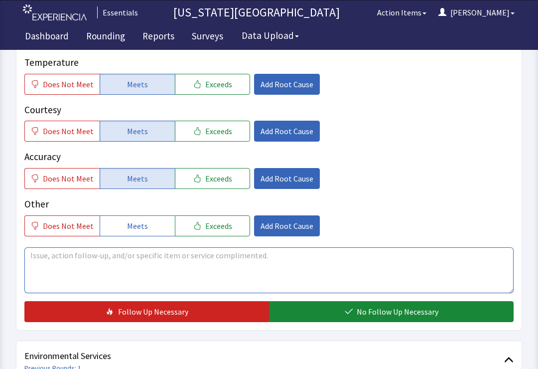
click at [321, 265] on textarea at bounding box center [268, 270] width 489 height 46
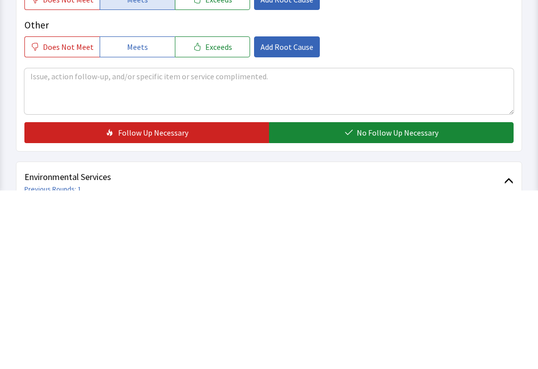
click at [438, 301] on button "No Follow Up Necessary" at bounding box center [391, 311] width 245 height 21
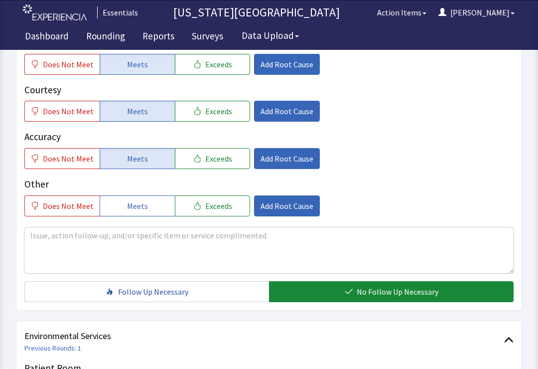
scroll to position [0, 0]
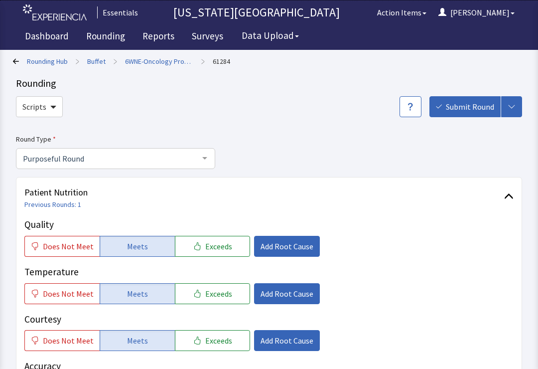
click at [459, 108] on span "Submit Round" at bounding box center [470, 107] width 48 height 12
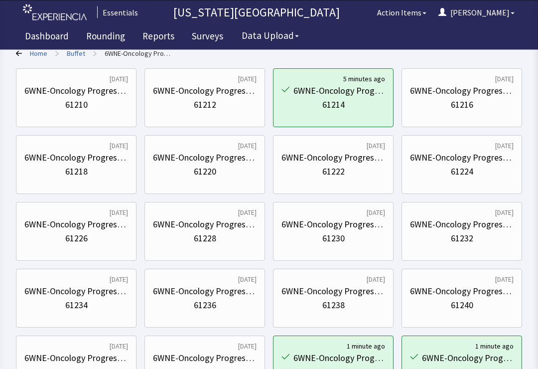
scroll to position [74, 0]
click at [166, 33] on link "Reports" at bounding box center [158, 37] width 47 height 25
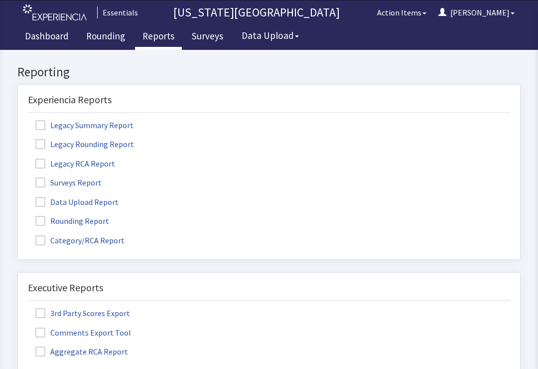
click at [43, 195] on label "Data Upload Report" at bounding box center [78, 201] width 101 height 13
click at [18, 196] on input "Data Upload Report" at bounding box center [18, 196] width 0 height 0
click at [49, 196] on label "Data Upload Report" at bounding box center [78, 201] width 101 height 13
click at [18, 196] on input "Data Upload Report" at bounding box center [18, 196] width 0 height 0
click at [39, 220] on span at bounding box center [40, 221] width 10 height 10
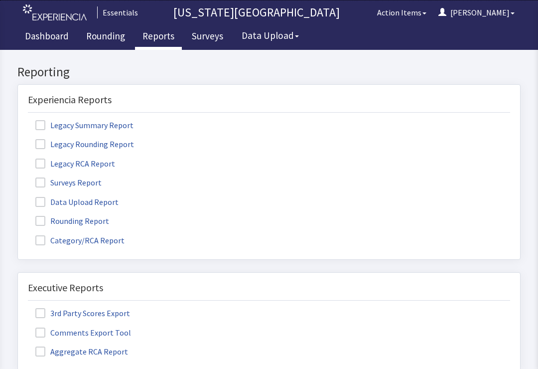
click at [18, 215] on input "Rounding Report" at bounding box center [18, 215] width 0 height 0
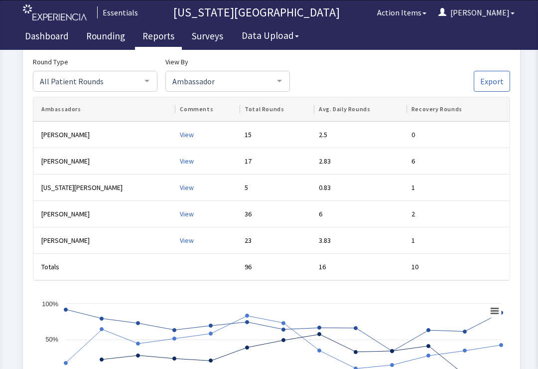
scroll to position [664, 0]
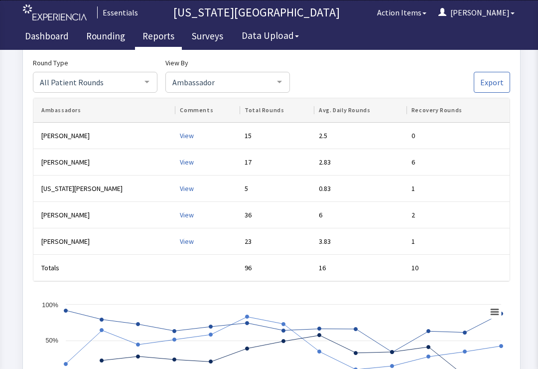
click at [59, 41] on link "Dashboard" at bounding box center [46, 37] width 59 height 25
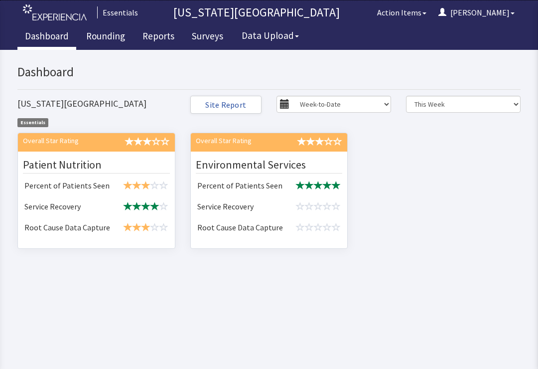
click at [138, 223] on span at bounding box center [137, 227] width 9 height 9
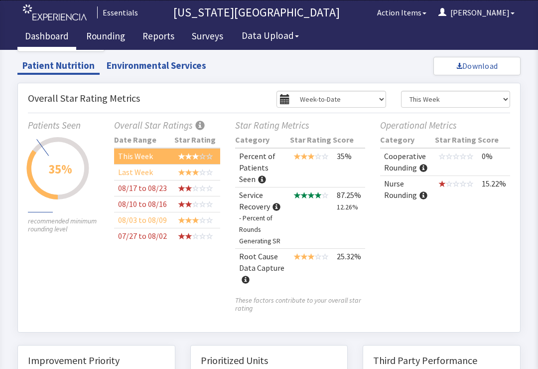
scroll to position [57, 0]
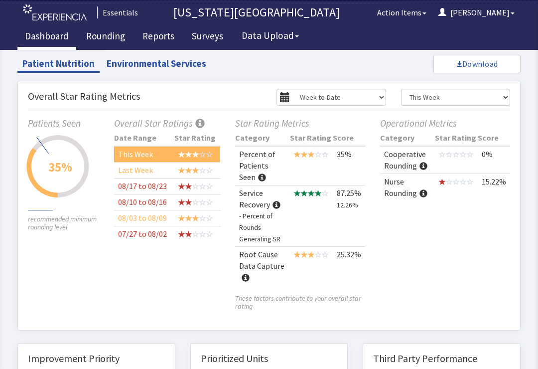
click at [269, 162] on td "Percent of Patients Seen" at bounding box center [262, 165] width 55 height 39
click at [258, 176] on span at bounding box center [262, 178] width 8 height 8
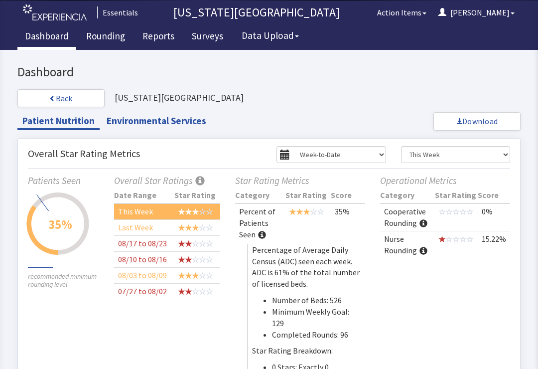
scroll to position [0, 0]
click at [79, 94] on button "Back" at bounding box center [60, 98] width 87 height 18
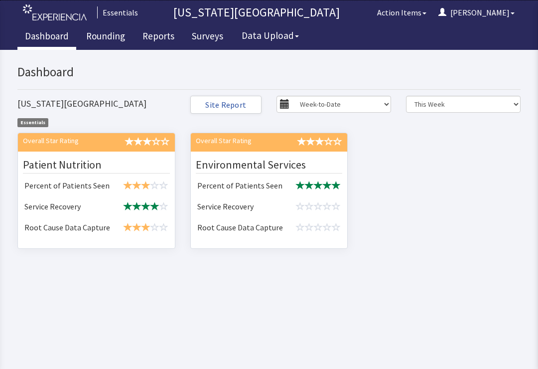
click at [155, 38] on link "Reports" at bounding box center [158, 37] width 47 height 25
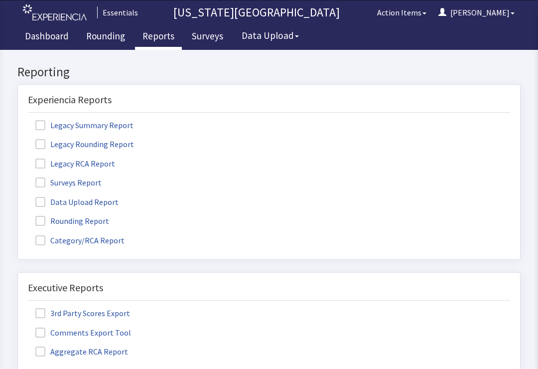
click at [41, 221] on span at bounding box center [40, 221] width 10 height 10
click at [18, 215] on input "Rounding Report" at bounding box center [18, 215] width 0 height 0
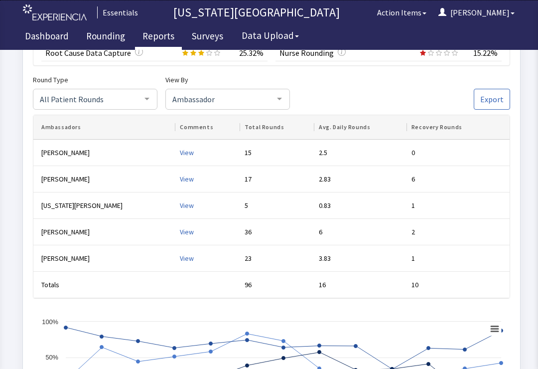
scroll to position [652, 0]
